Goal: Check status: Check status

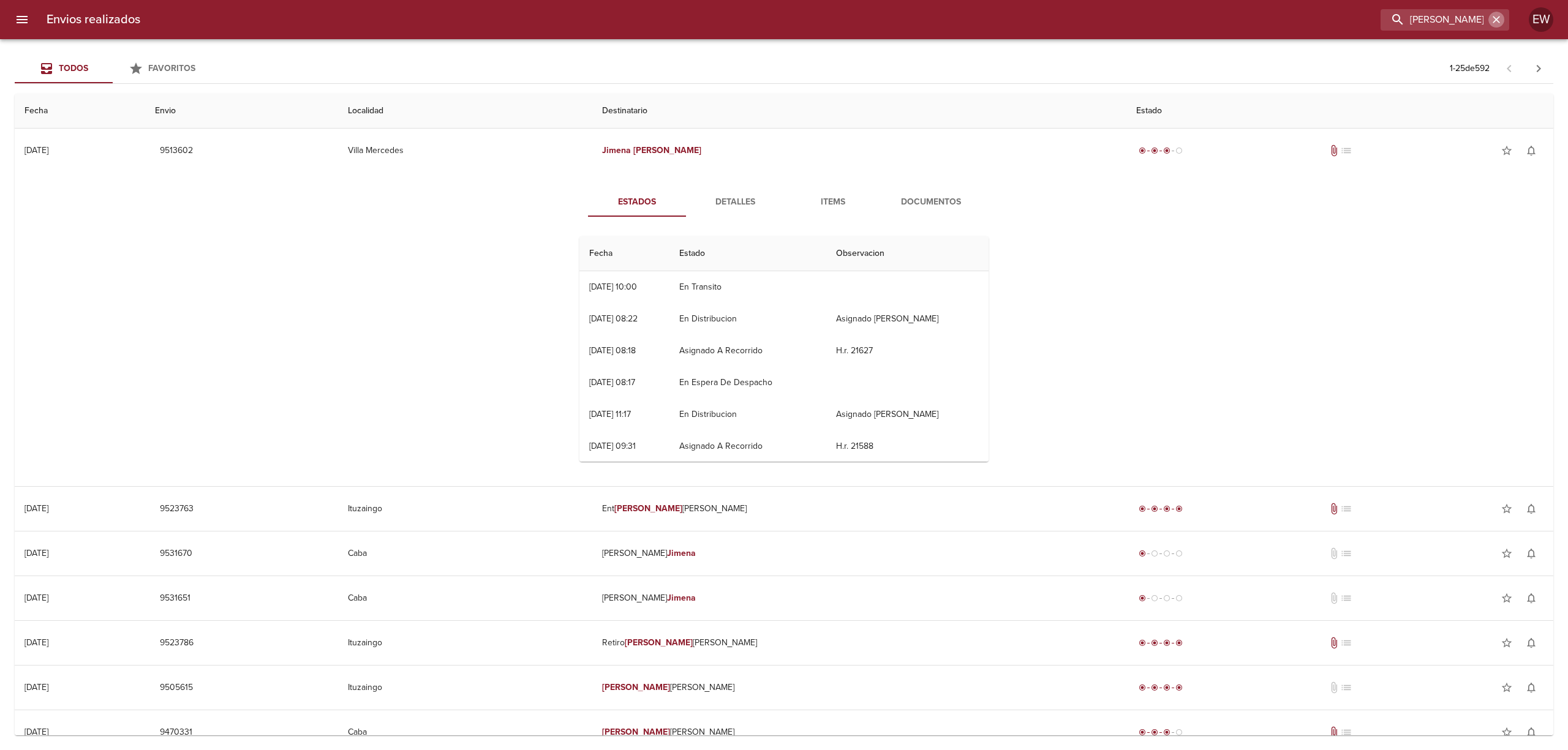
click at [1494, 18] on icon "button" at bounding box center [1497, 19] width 12 height 12
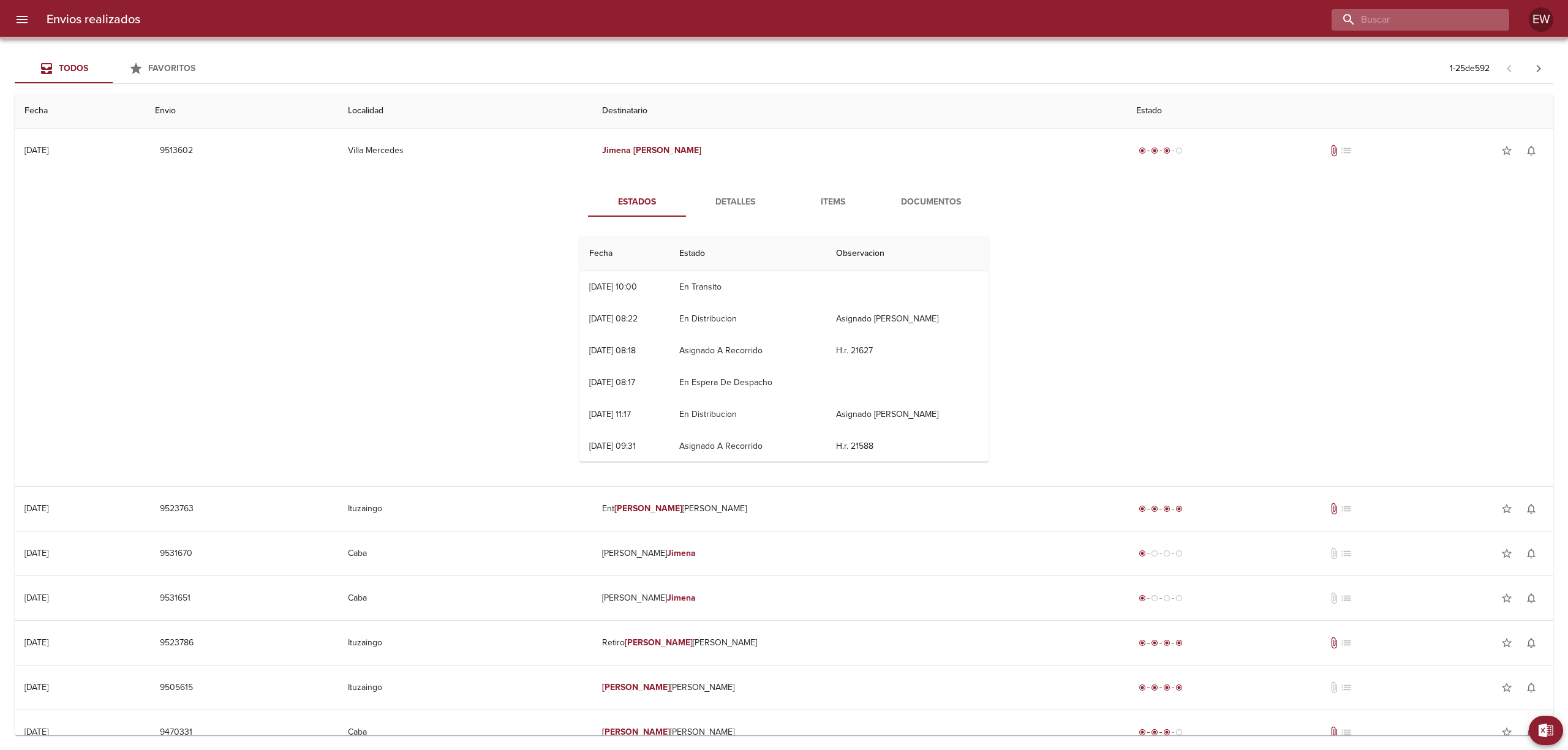
click at [1459, 18] on input "buscar" at bounding box center [1410, 20] width 157 height 22
paste input "[PERSON_NAME] BP"
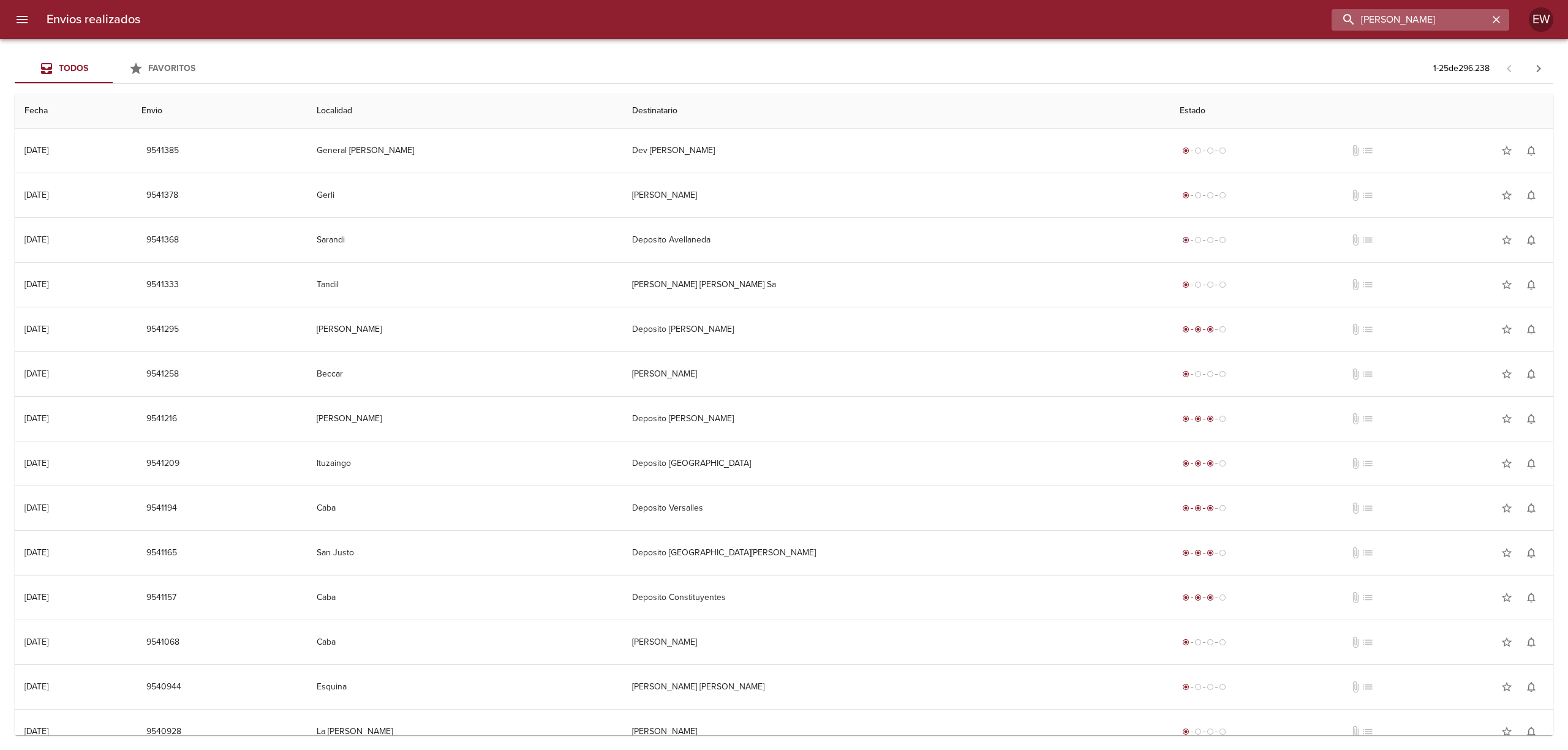
type input "[PERSON_NAME]"
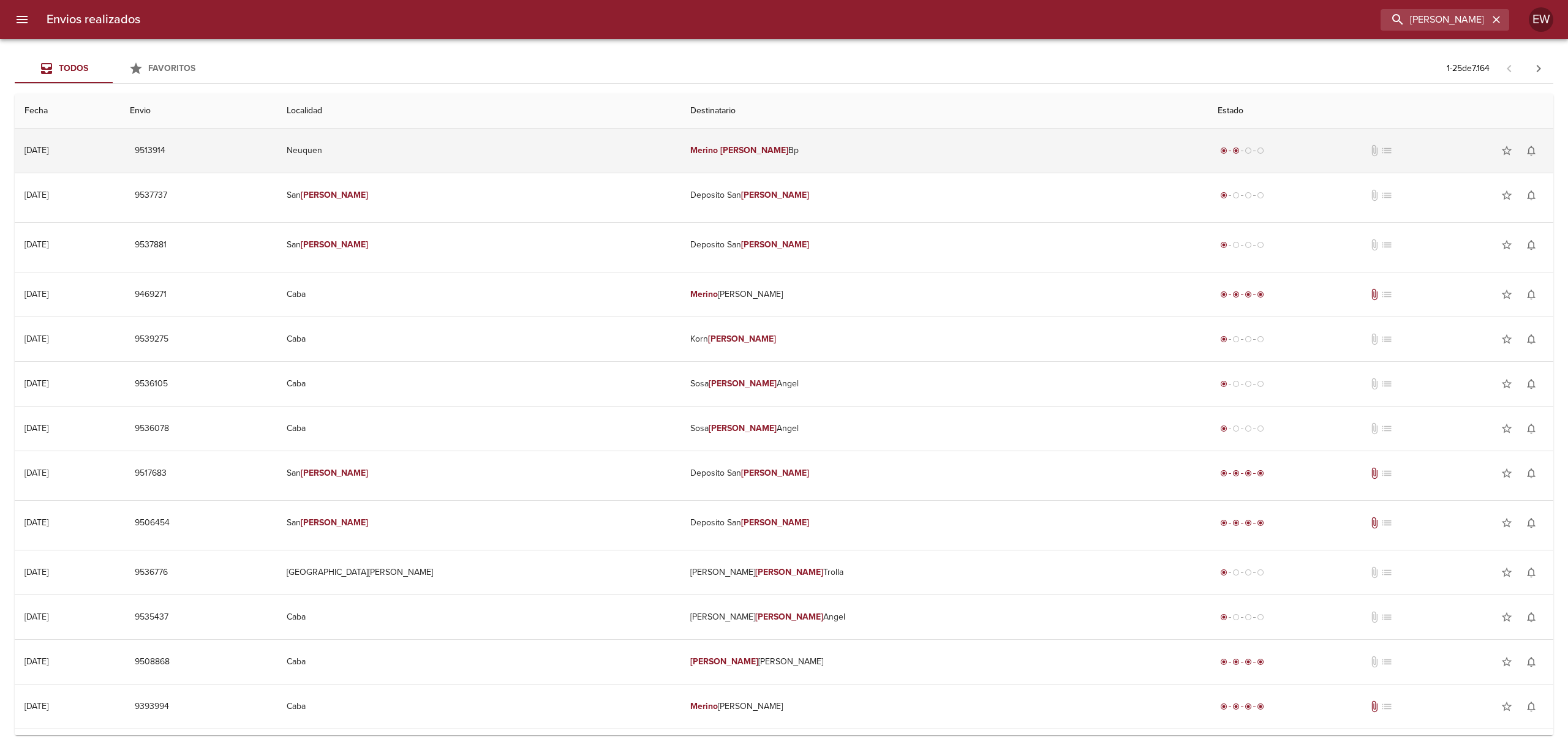
click at [826, 147] on td "[PERSON_NAME] Bp" at bounding box center [944, 150] width 528 height 44
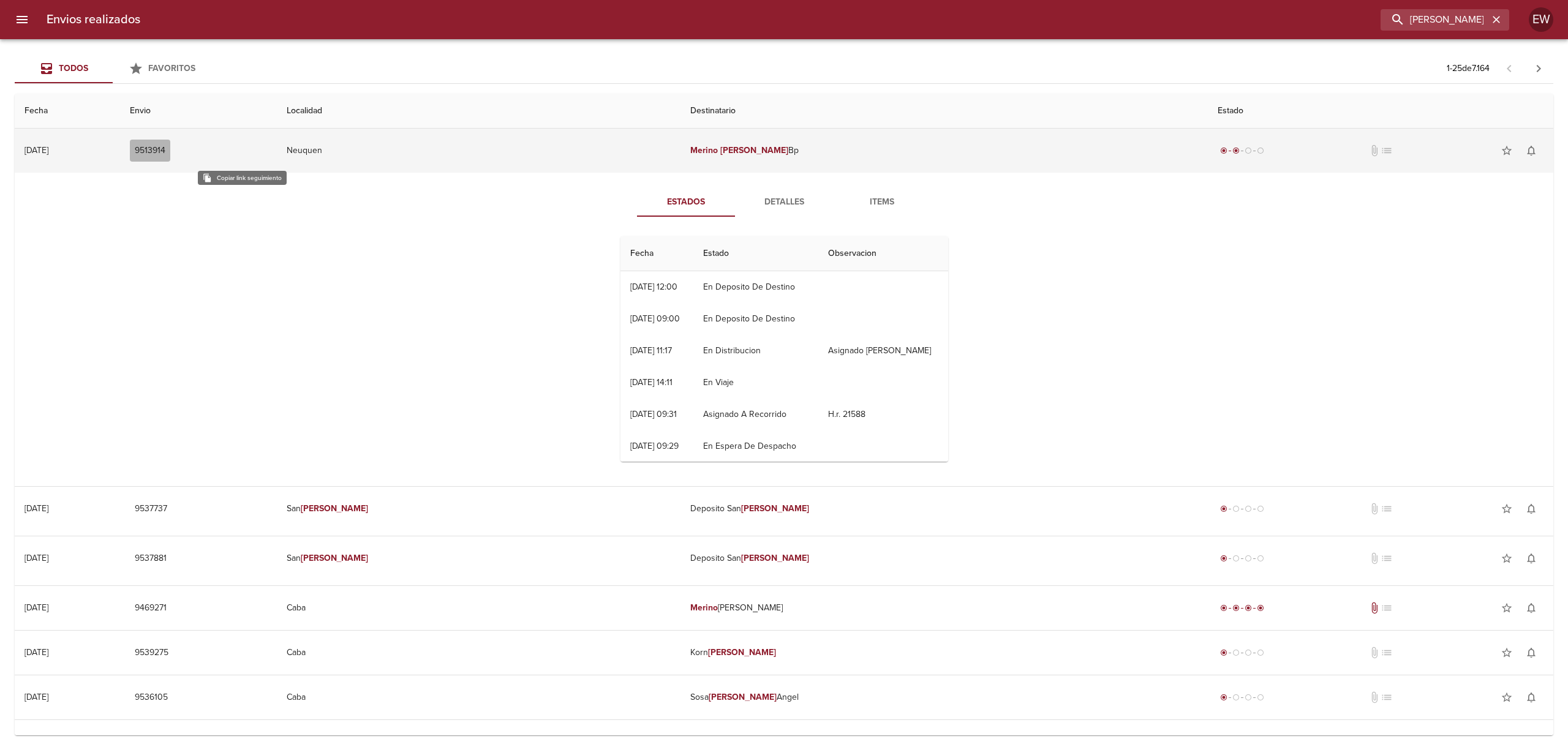
click at [165, 150] on span "9513914" at bounding box center [150, 151] width 30 height 16
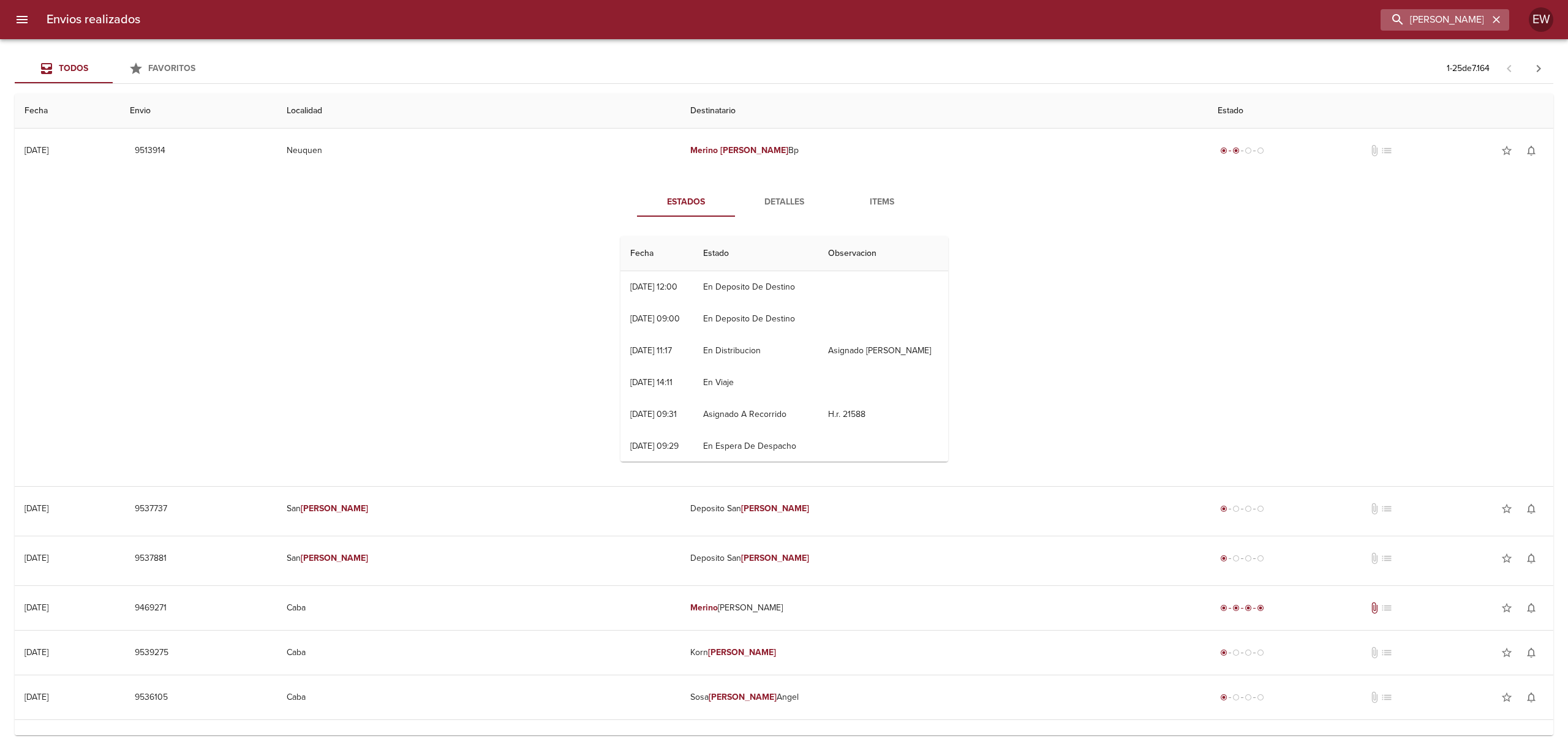
click at [1496, 16] on icon "button" at bounding box center [1497, 19] width 12 height 12
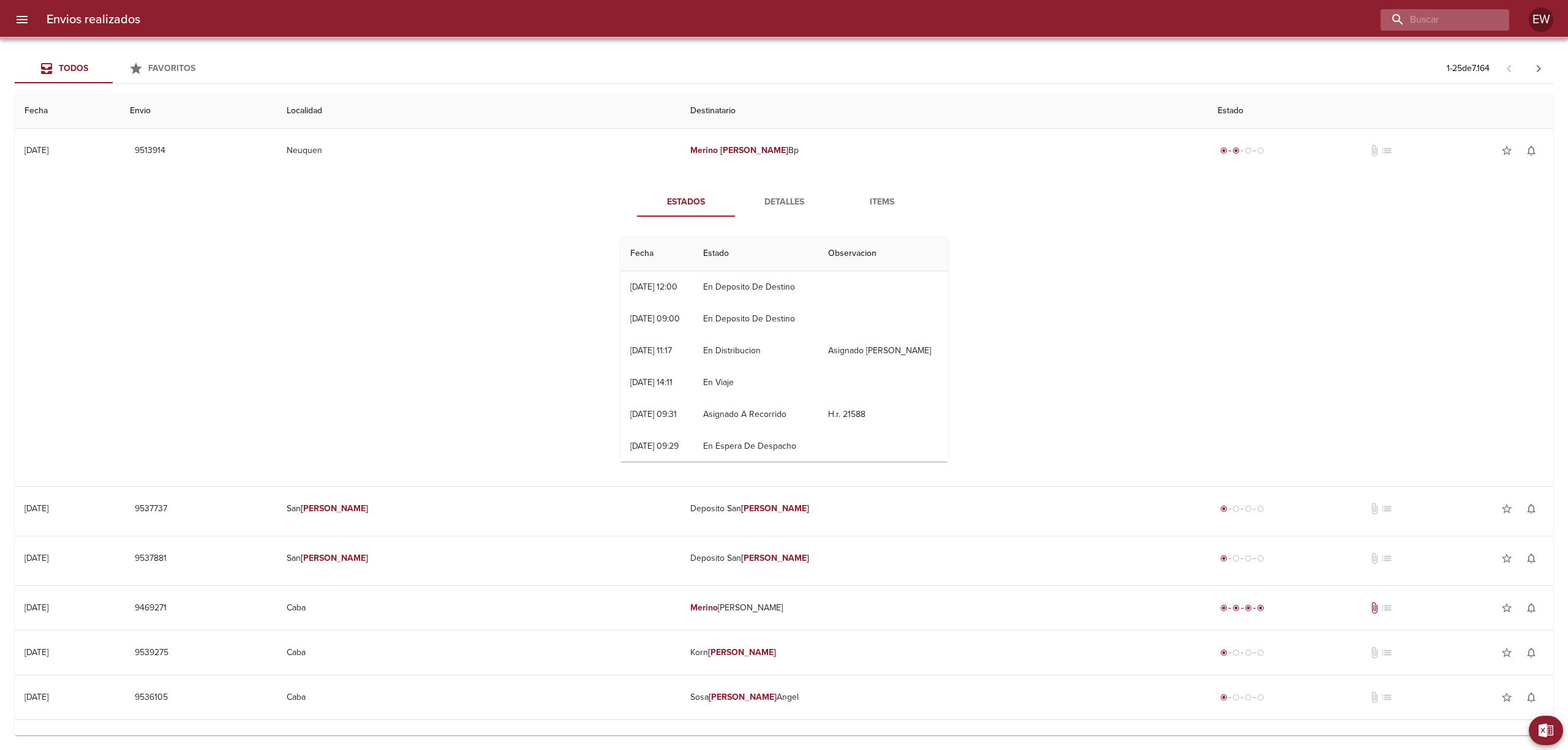
click at [1496, 16] on div at bounding box center [1445, 20] width 129 height 22
click at [1461, 16] on input "buscar" at bounding box center [1410, 20] width 157 height 22
paste input "[PERSON_NAME] [PERSON_NAME]"
type input "[PERSON_NAME] [PERSON_NAME]"
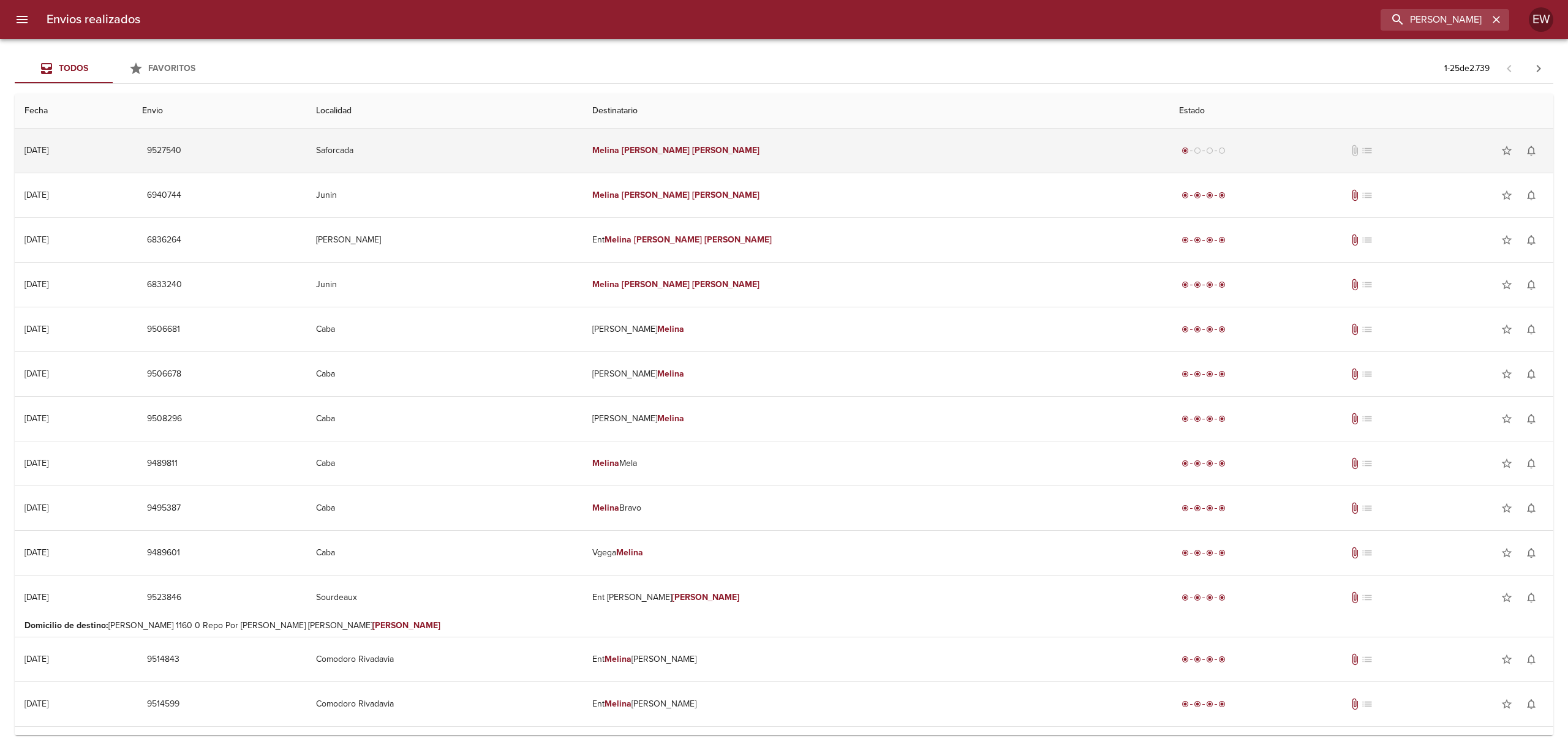
scroll to position [0, 0]
click at [824, 146] on td "[PERSON_NAME] [PERSON_NAME]" at bounding box center [876, 150] width 587 height 44
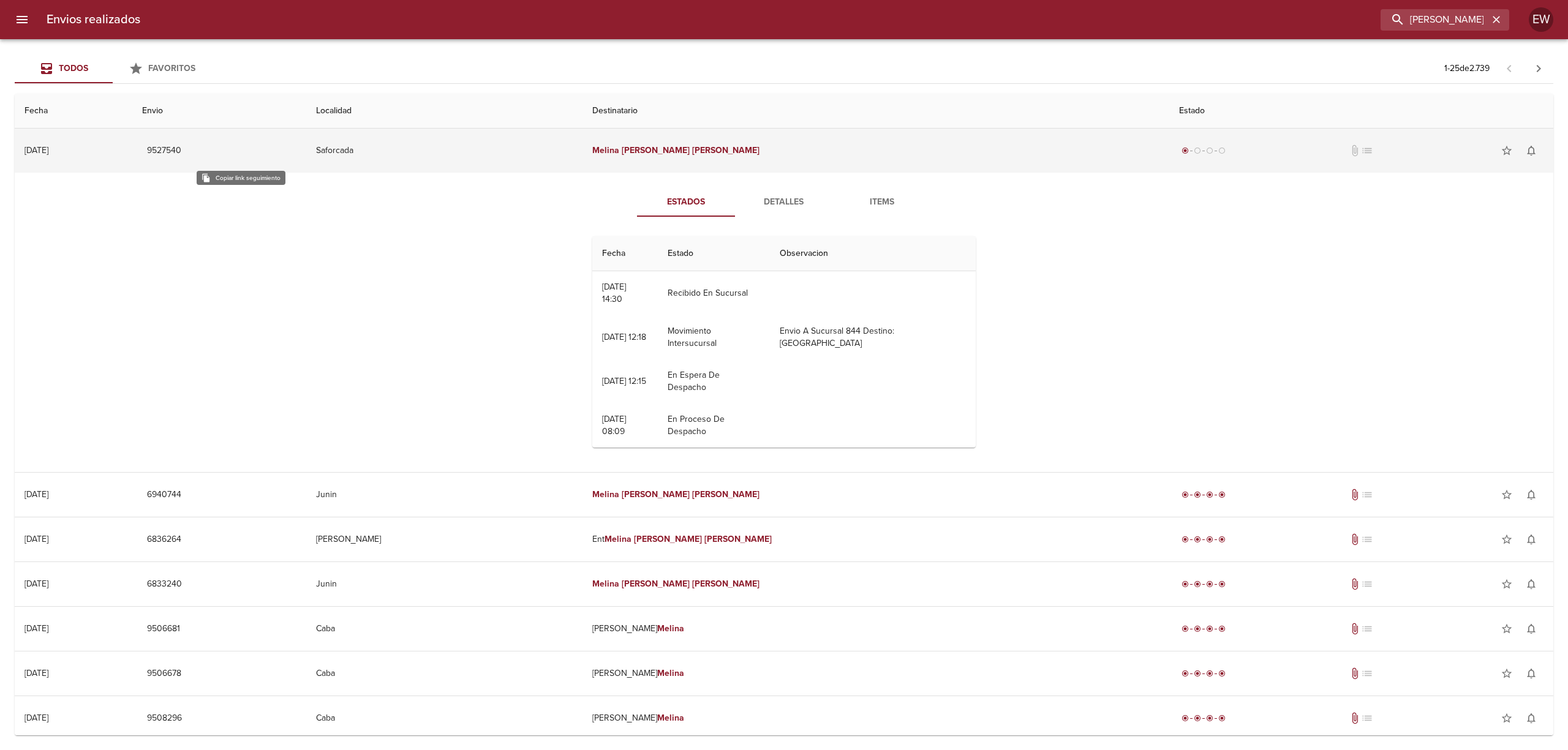
click at [182, 150] on span "9527540" at bounding box center [164, 151] width 34 height 16
